Goal: Task Accomplishment & Management: Use online tool/utility

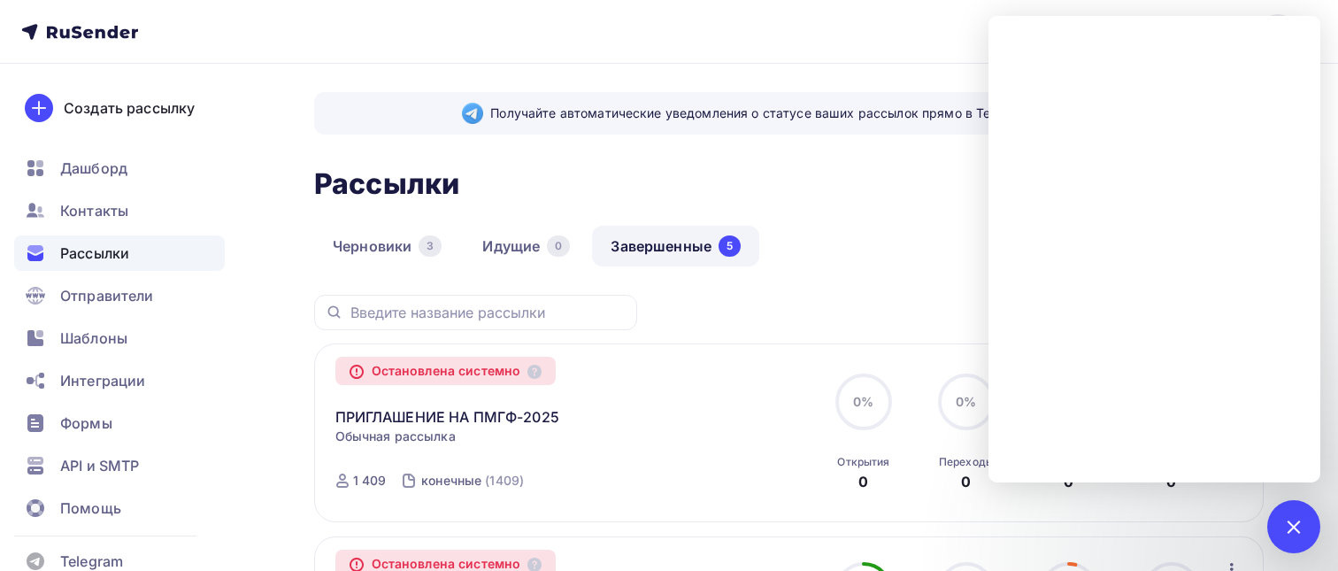
scroll to position [70, 0]
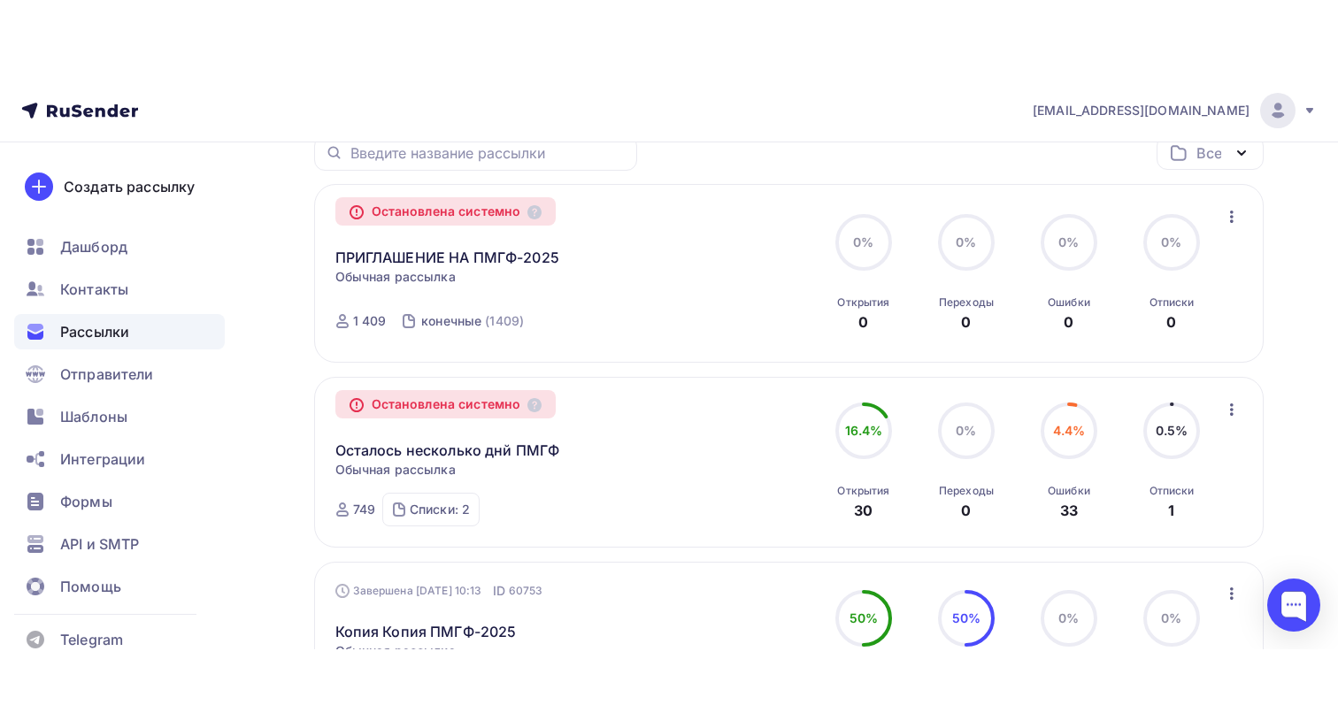
scroll to position [245, 0]
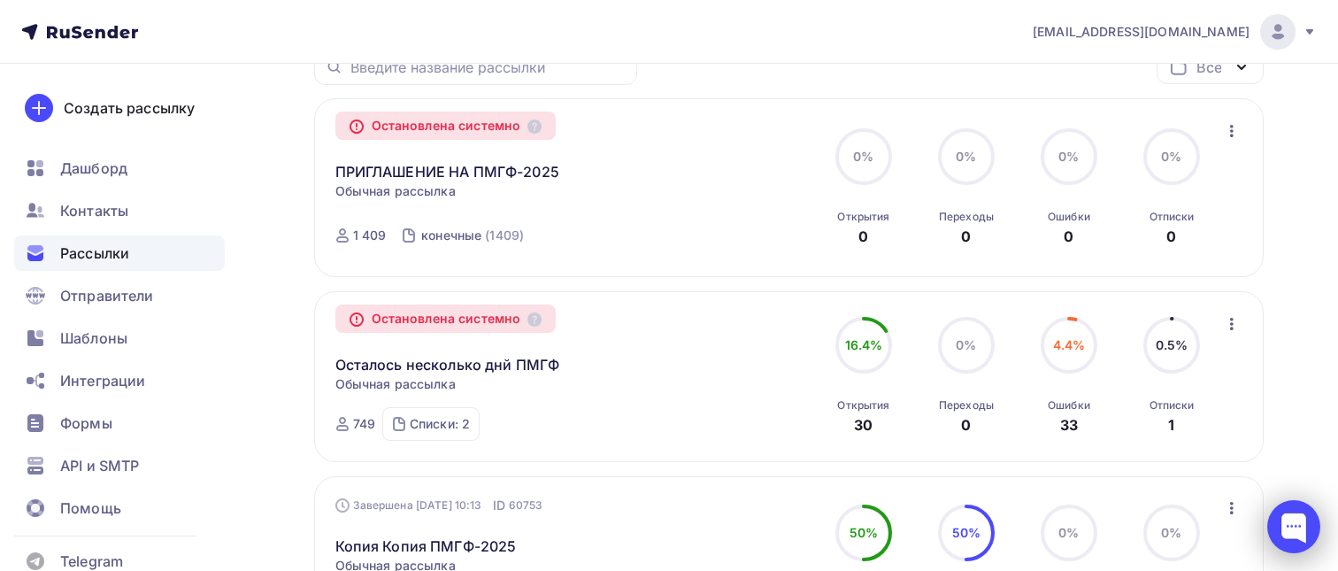
click at [1295, 536] on div at bounding box center [1293, 526] width 53 height 53
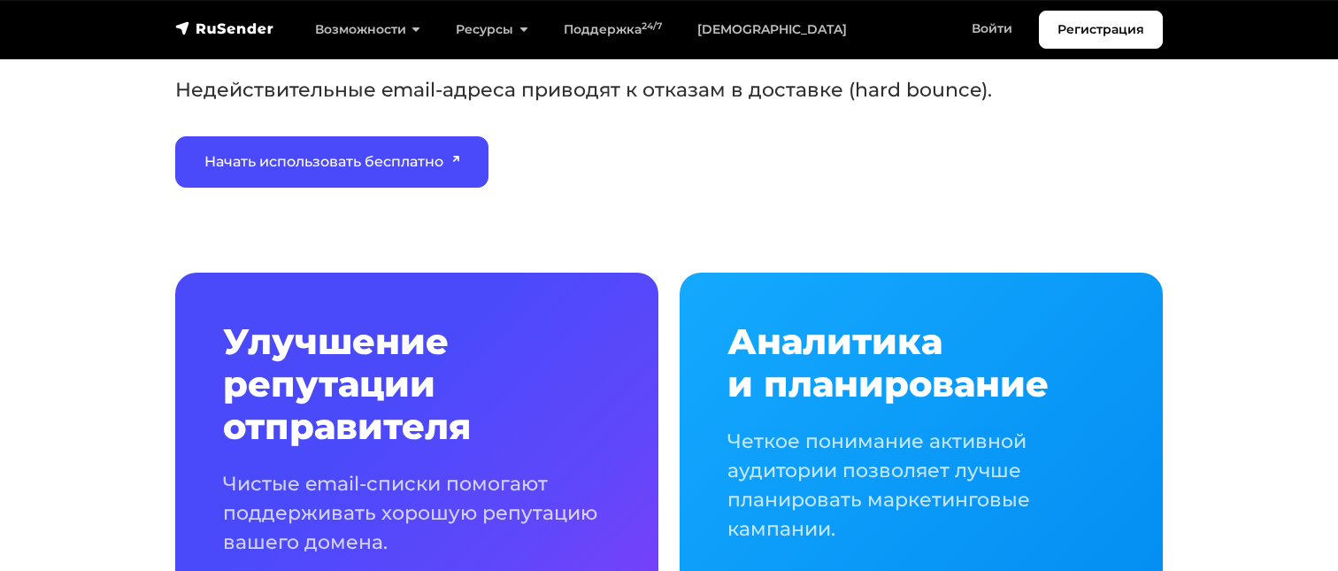
scroll to position [920, 0]
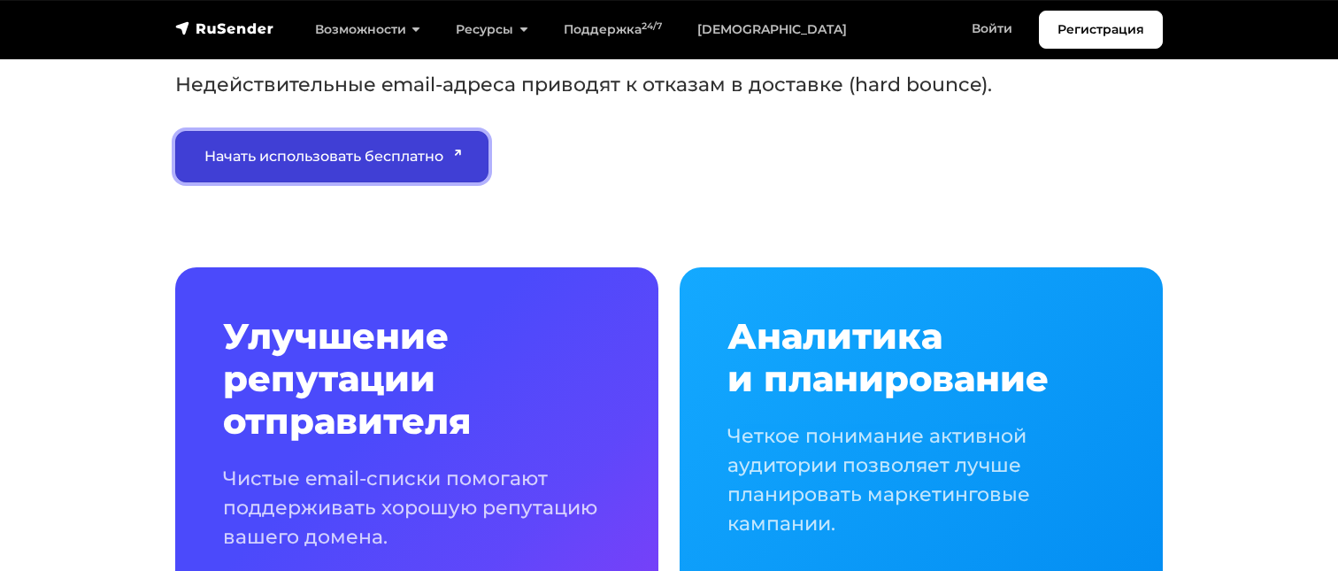
click at [376, 144] on link "Начать использовать бесплатно" at bounding box center [331, 156] width 313 height 51
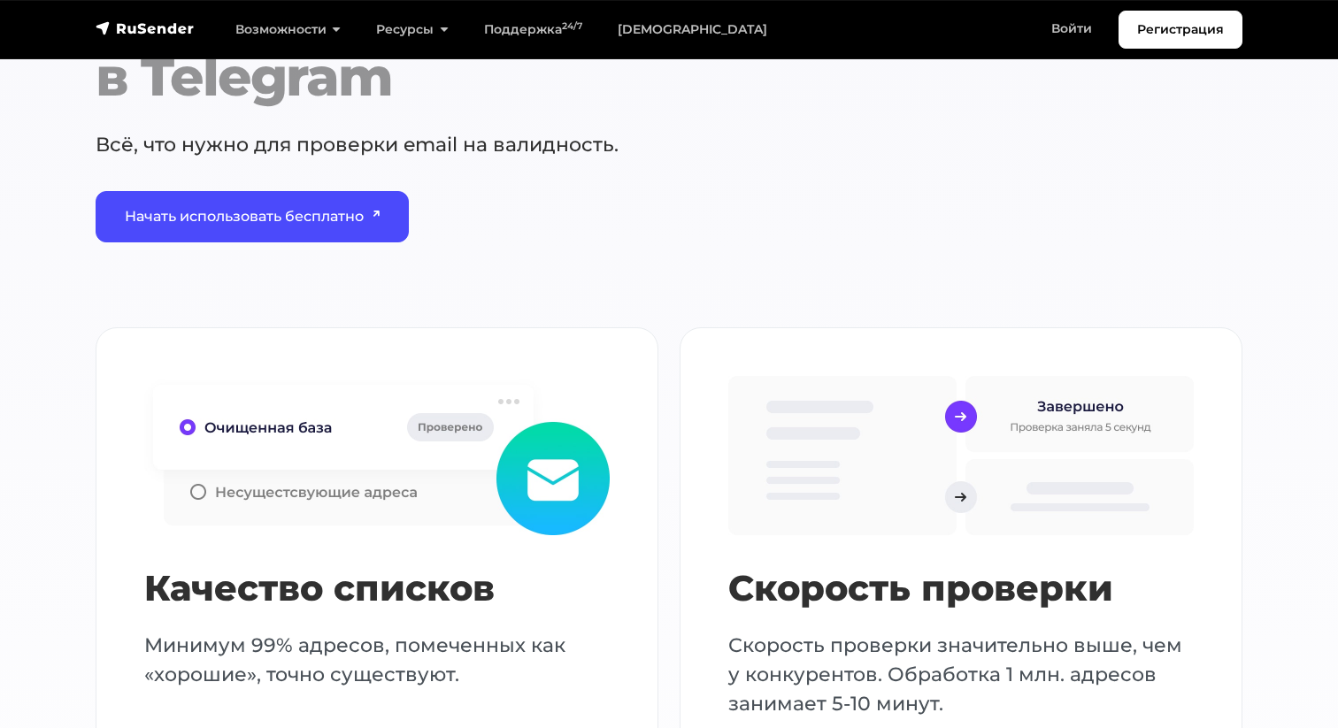
scroll to position [1979, 0]
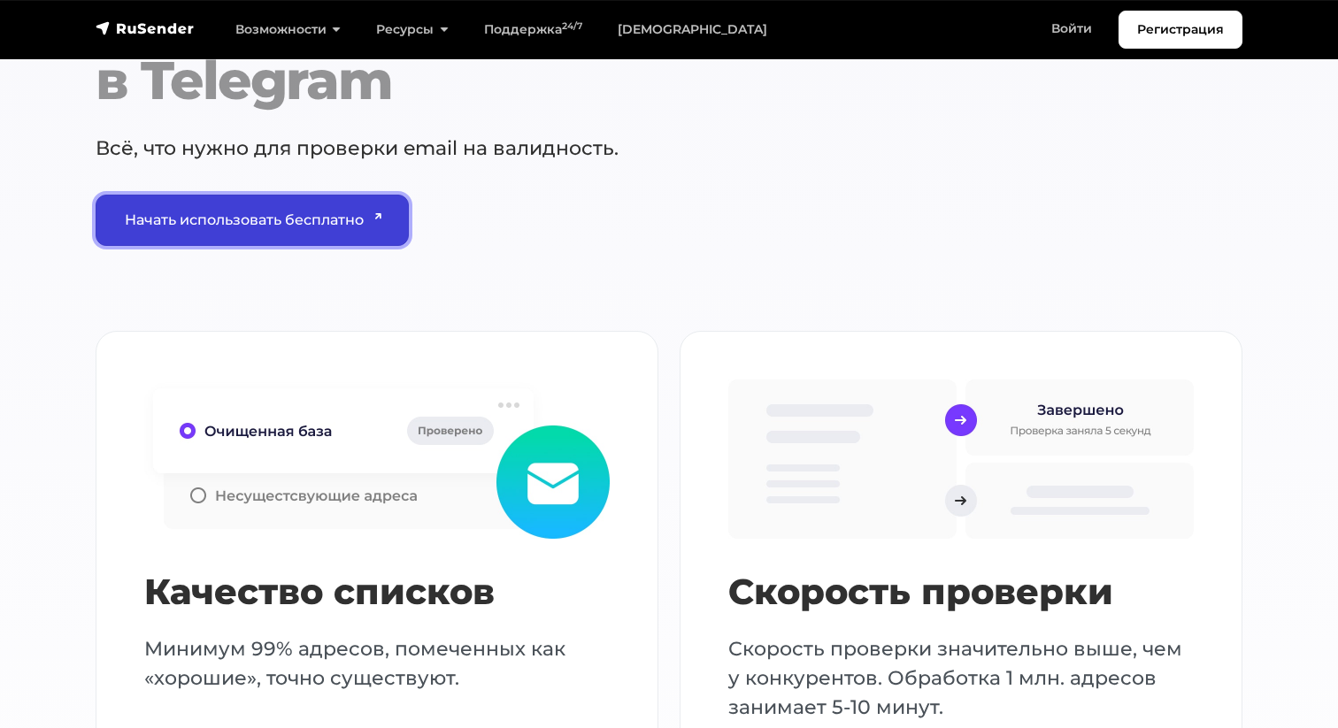
click at [293, 210] on link "Начать использовать бесплатно" at bounding box center [252, 220] width 313 height 51
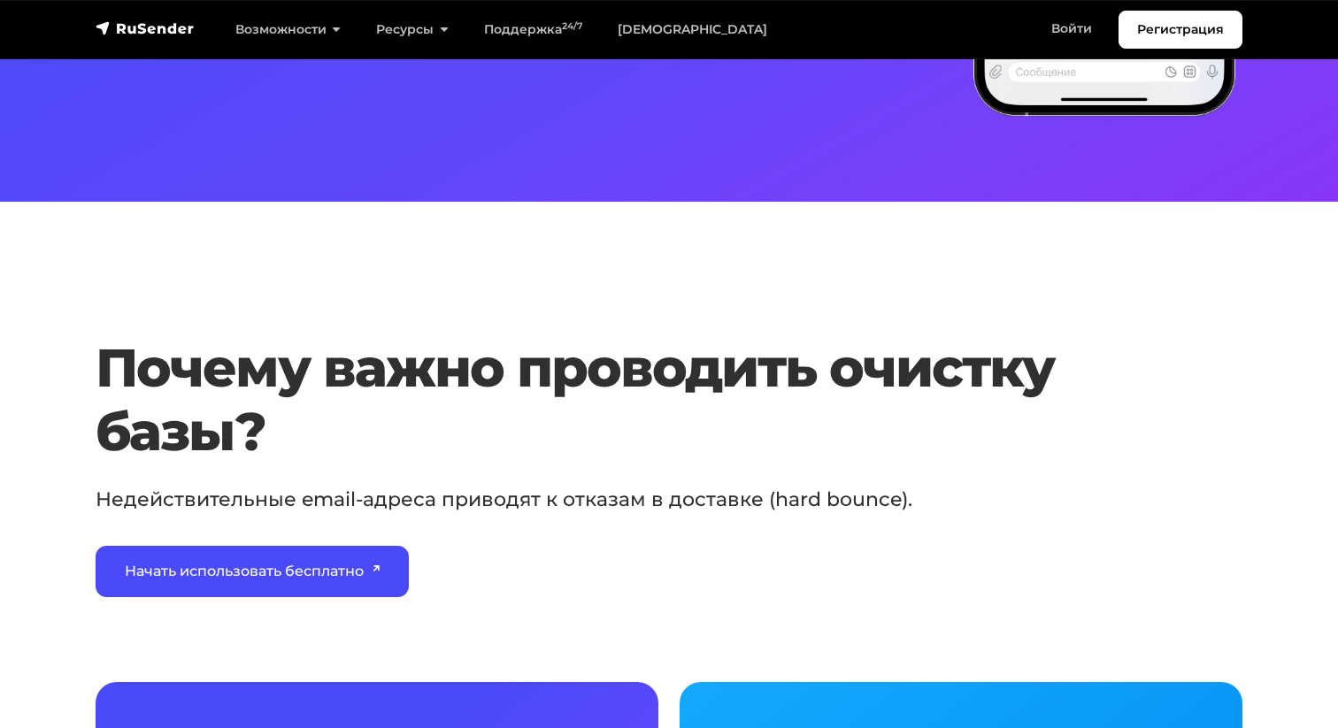
scroll to position [0, 0]
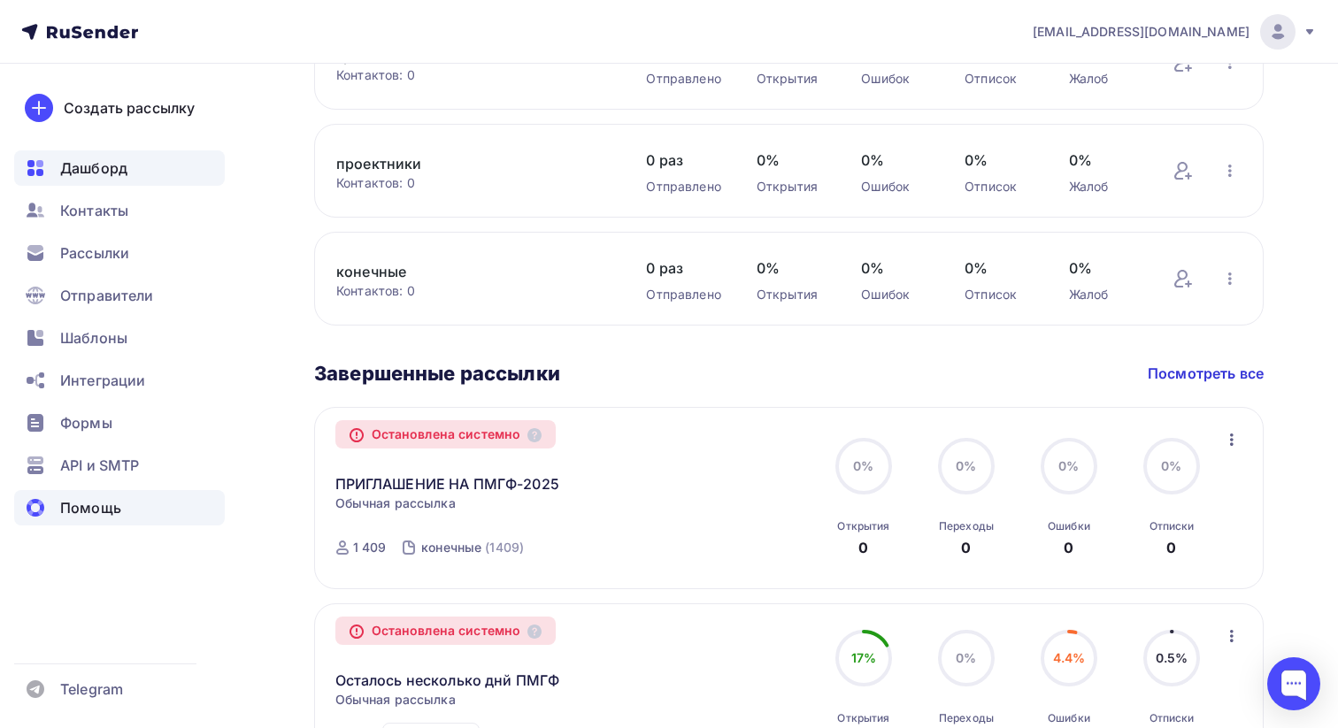
scroll to position [742, 0]
